Goal: Find specific page/section: Find specific page/section

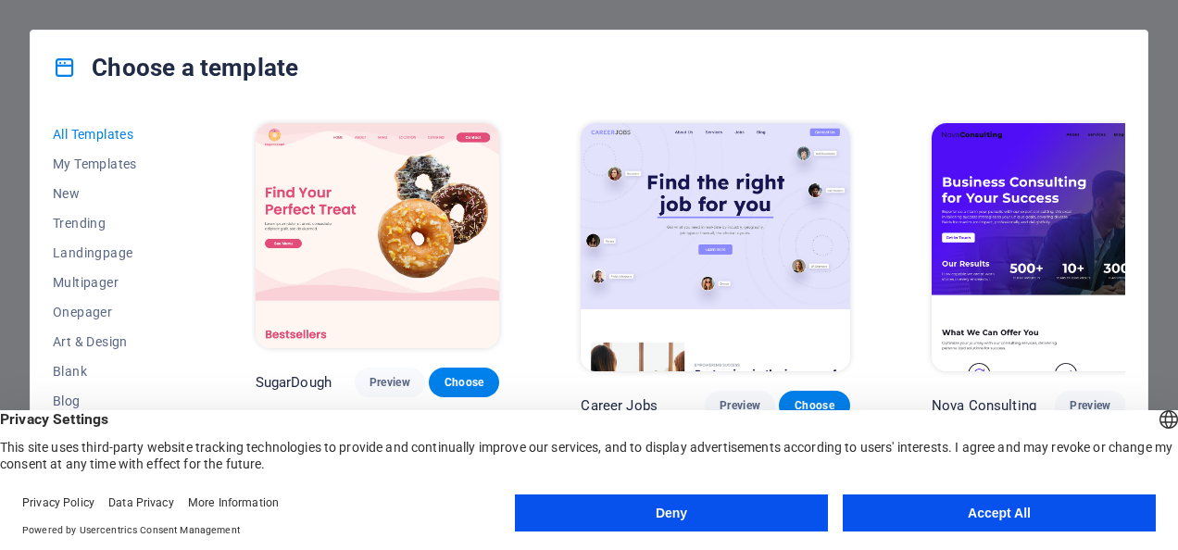
click at [990, 513] on button "Accept All" at bounding box center [999, 513] width 313 height 37
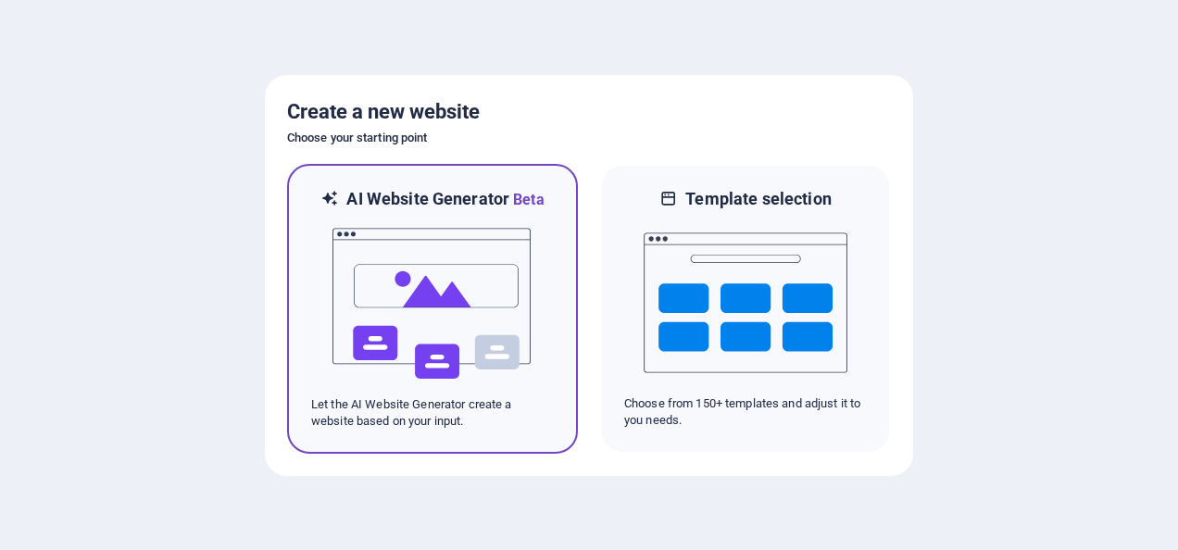
click at [448, 271] on img at bounding box center [433, 303] width 204 height 185
